Goal: Information Seeking & Learning: Compare options

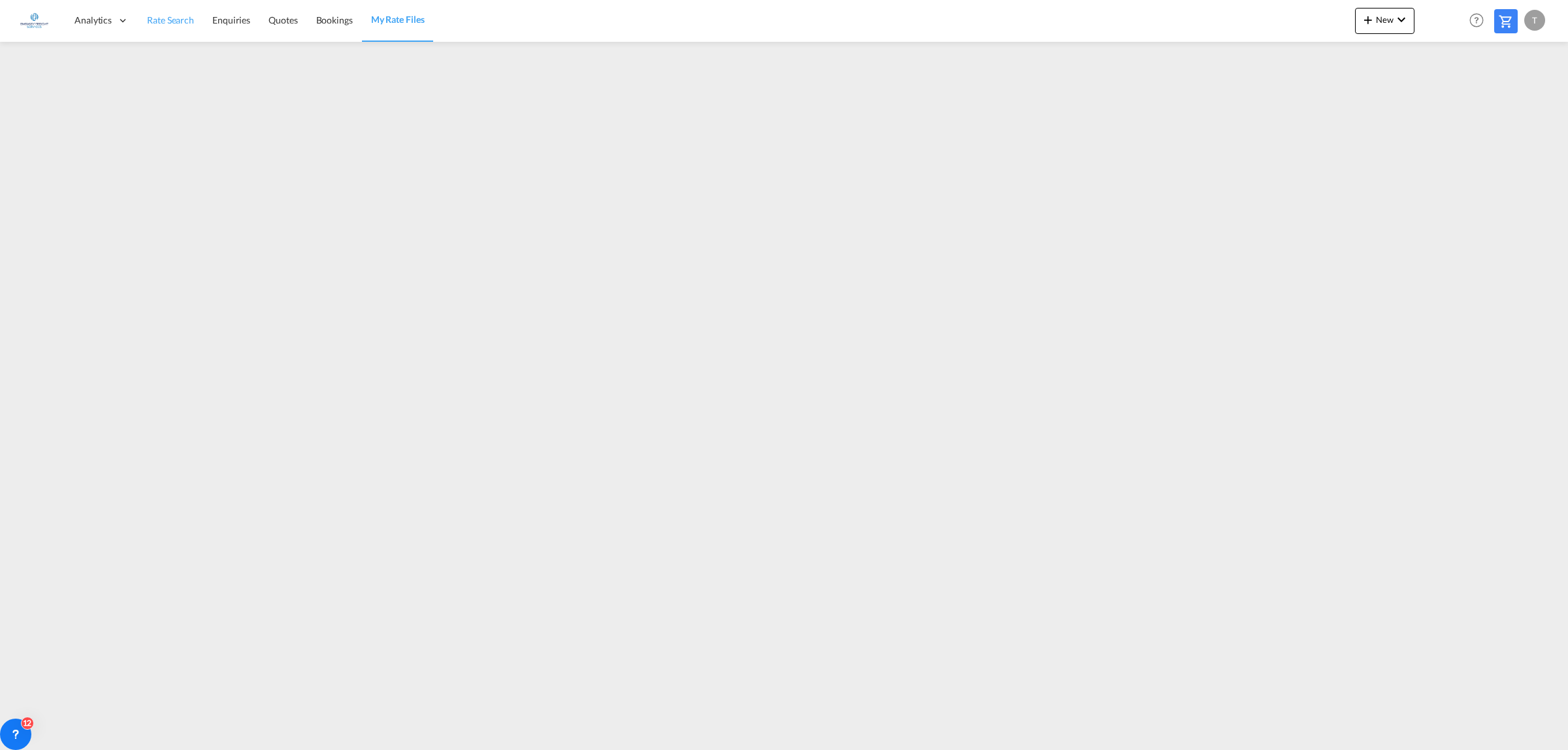
click at [173, 14] on span "Rate Search" at bounding box center [171, 20] width 47 height 11
click at [167, 11] on link "Rate Search" at bounding box center [171, 20] width 66 height 43
click at [165, 11] on link "Rate Search" at bounding box center [171, 20] width 66 height 43
